Goal: Information Seeking & Learning: Understand process/instructions

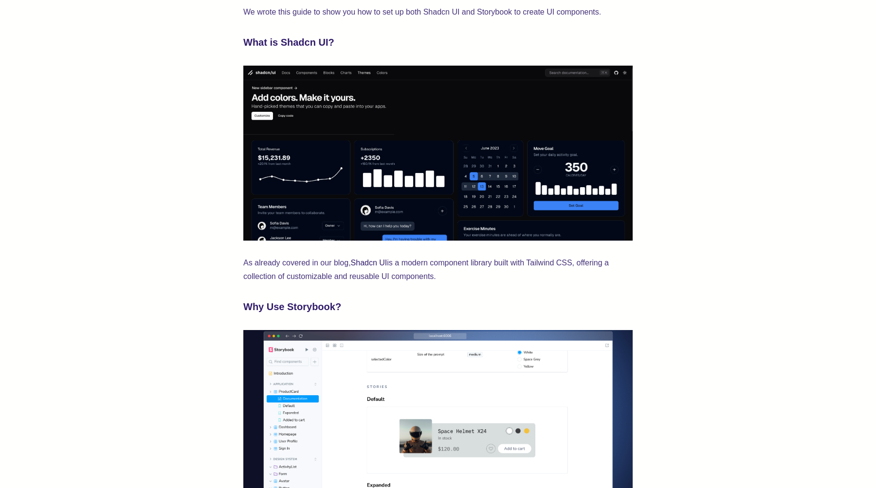
scroll to position [380, 0]
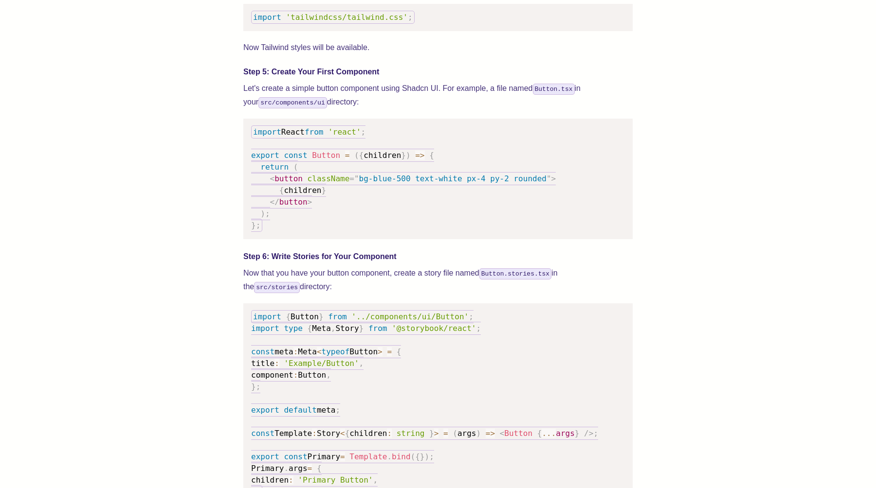
scroll to position [1303, 0]
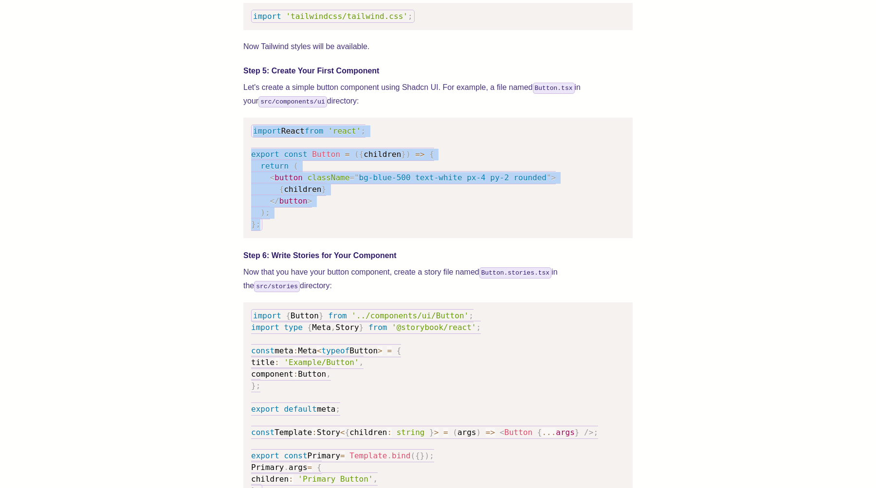
drag, startPoint x: 250, startPoint y: 142, endPoint x: 298, endPoint y: 242, distance: 111.6
click at [298, 238] on pre "import React from 'react' ; export const Button = ( { children } ) => { return …" at bounding box center [437, 178] width 389 height 121
copy code "import React from 'react' ; export const Button = ( { children } ) => { return …"
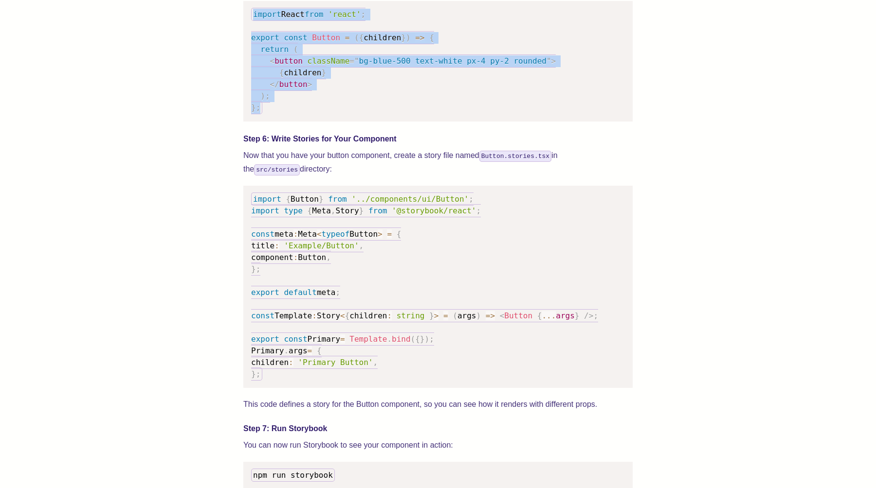
scroll to position [1421, 0]
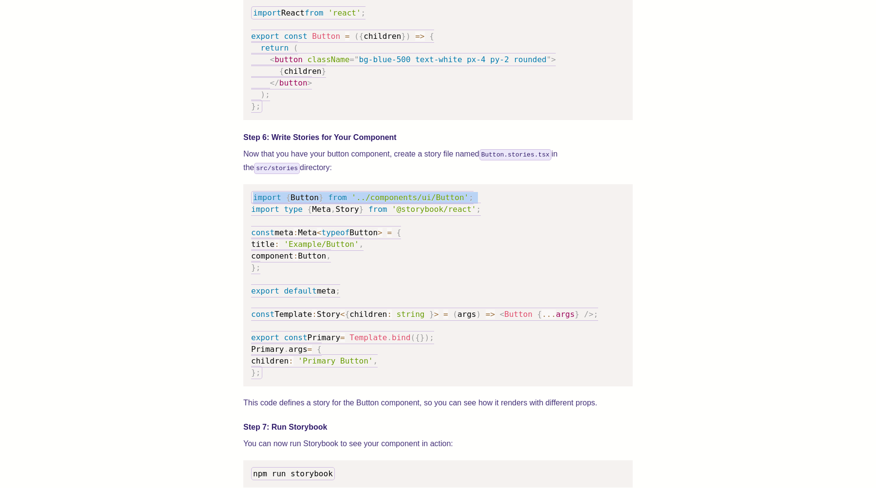
click at [240, 216] on div "We wrote this guide to show you how to set up both Shadcn UI and Storybook to c…" at bounding box center [438, 172] width 798 height 2459
click at [252, 207] on code "import { Button } from '../components/ui/Button' ; import type { Meta , Story }…" at bounding box center [424, 285] width 347 height 188
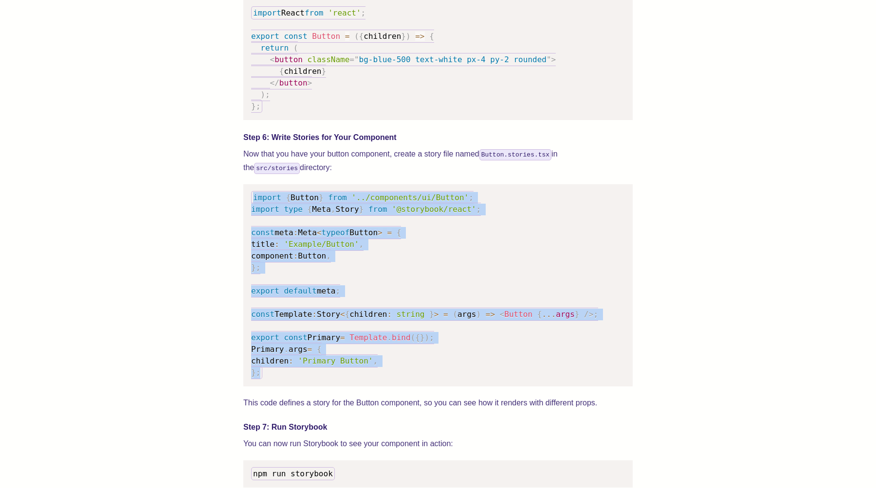
drag, startPoint x: 247, startPoint y: 207, endPoint x: 358, endPoint y: 390, distance: 213.6
click at [358, 387] on pre "import { Button } from '../components/ui/Button' ; import type { Meta , Story }…" at bounding box center [437, 285] width 389 height 202
copy code "import { Button } from '../components/ui/Button' ; import type { Meta , Story }…"
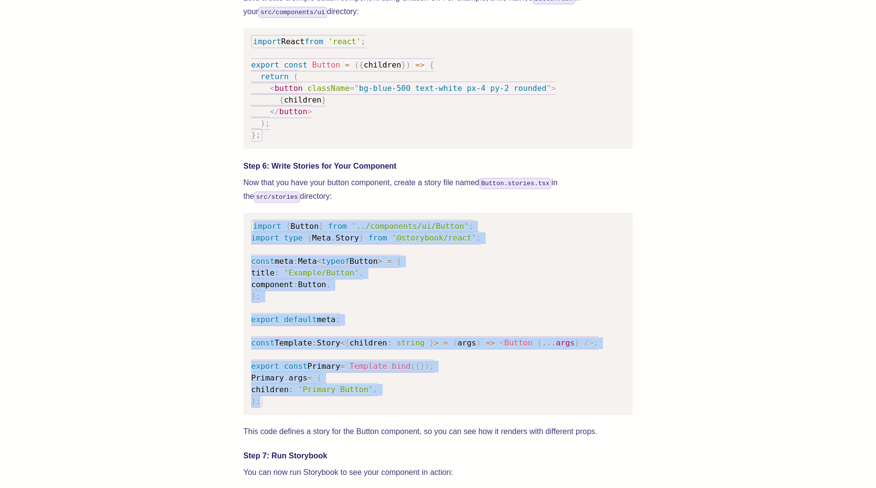
scroll to position [1394, 0]
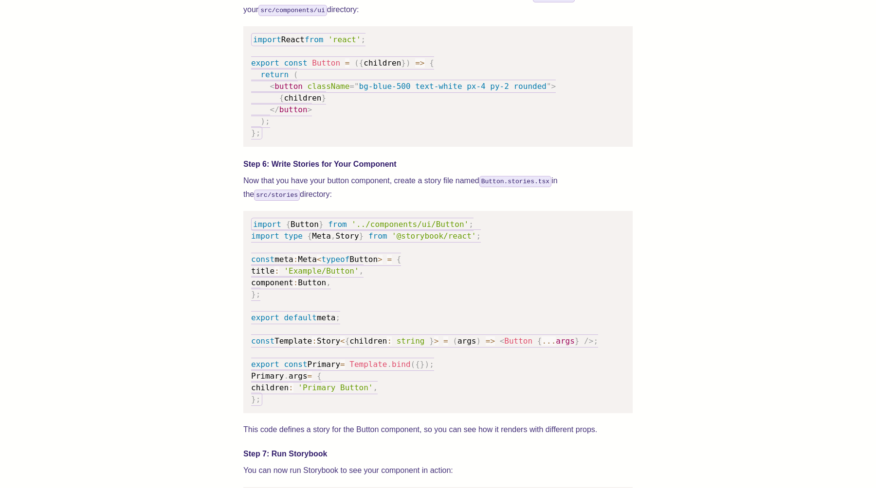
click at [257, 57] on code "import React from 'react' ; export const Button = ( { children } ) => { return …" at bounding box center [403, 86] width 304 height 107
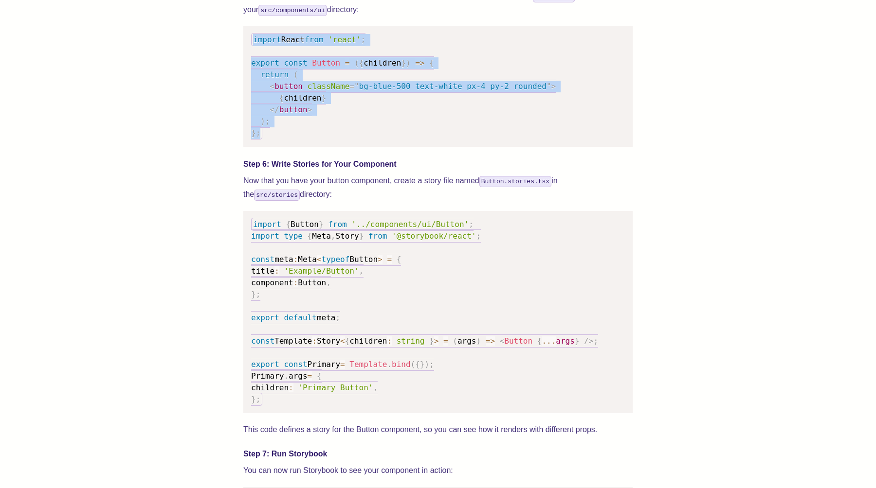
drag, startPoint x: 252, startPoint y: 46, endPoint x: 306, endPoint y: 146, distance: 113.8
click at [306, 146] on pre "import React from 'react' ; export const Button = ( { children } ) => { return …" at bounding box center [437, 86] width 389 height 121
copy code "import React from 'react' ; export const Button = ( { children } ) => { return …"
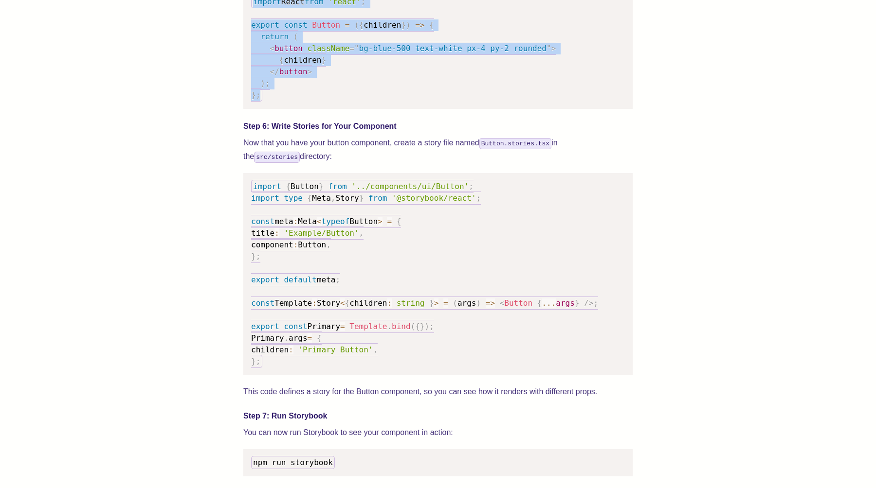
scroll to position [1434, 0]
